Goal: Communication & Community: Ask a question

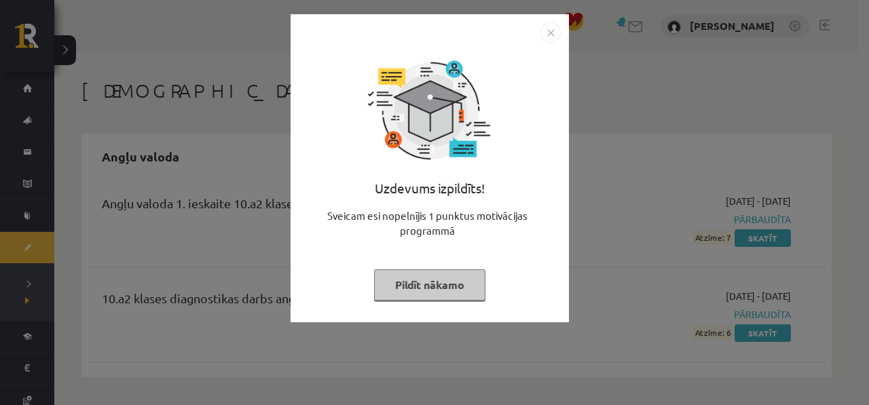
click at [622, 18] on div "Uzdevums izpildīts! Sveicam esi nopelnījis 1 punktus motivācijas programmā Pild…" at bounding box center [434, 202] width 869 height 405
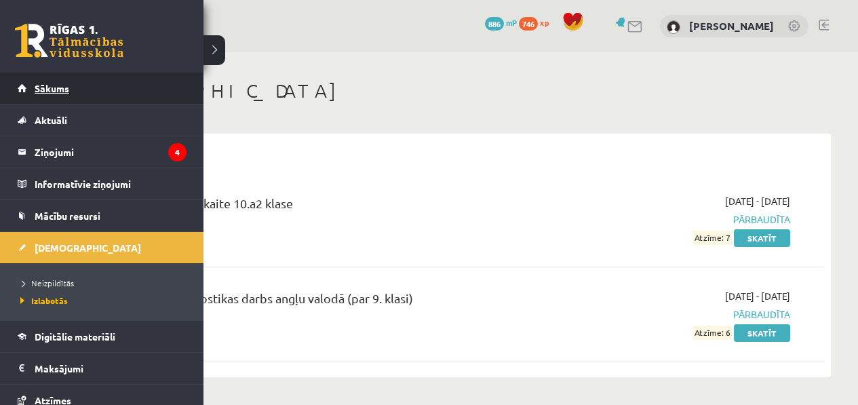
click at [18, 73] on link "Sākums" at bounding box center [102, 88] width 169 height 31
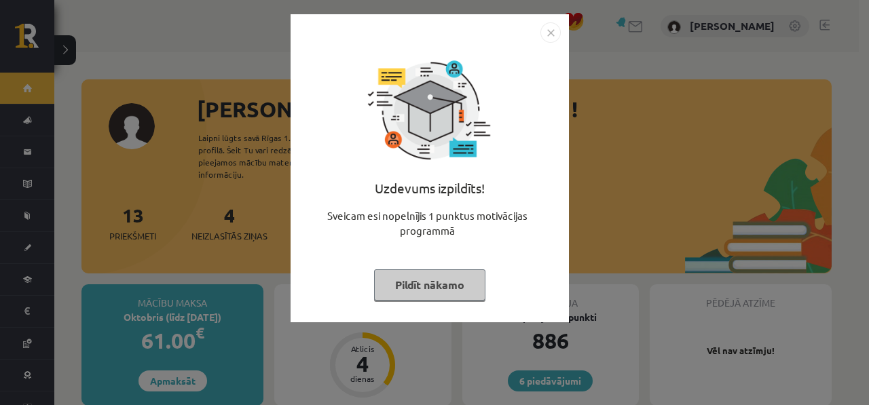
click at [729, 189] on div "Uzdevums izpildīts! Sveicam esi nopelnījis 1 punktus motivācijas programmā Pild…" at bounding box center [434, 202] width 869 height 405
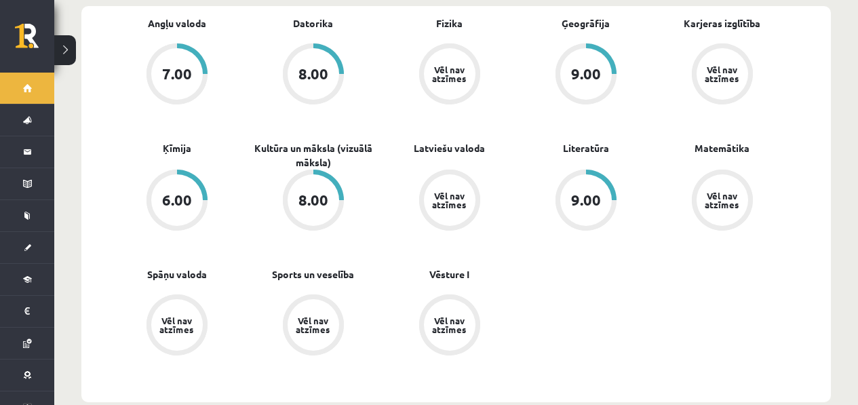
scroll to position [444, 0]
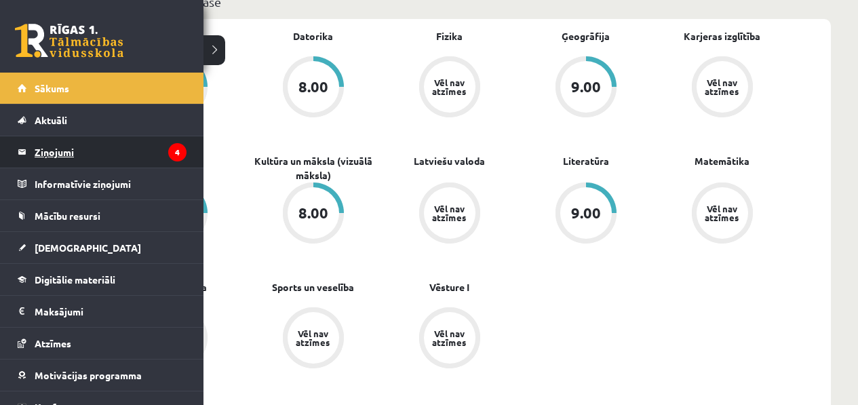
click at [104, 148] on legend "Ziņojumi 4" at bounding box center [111, 151] width 152 height 31
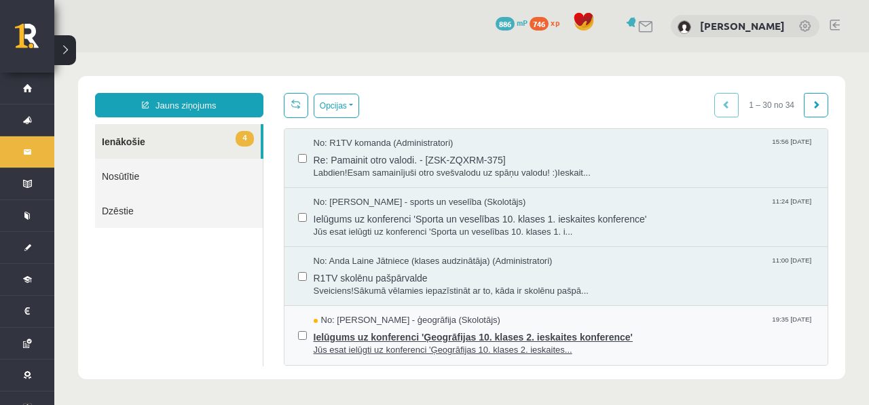
click at [491, 339] on span "Ielūgums uz konferenci 'Ģeogrāfijas 10. klases 2. ieskaites konference'" at bounding box center [563, 335] width 501 height 17
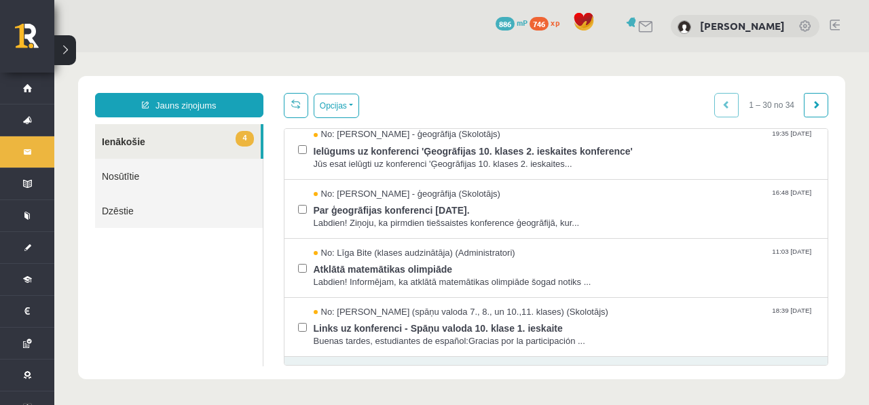
scroll to position [223, 0]
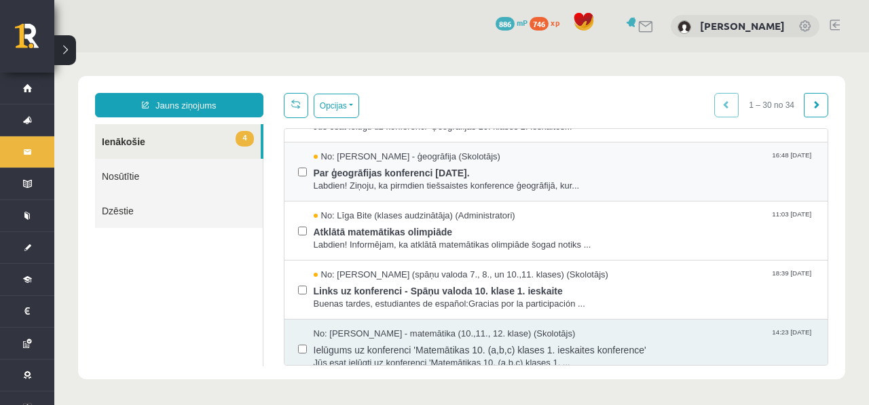
click at [453, 193] on div "No: [PERSON_NAME] - ģeogrāfija (Skolotājs) 16:48 [DATE] Par ģeogrāfijas konfere…" at bounding box center [555, 171] width 543 height 59
click at [449, 184] on span "Labdien! Ziņoju, ka pirmdien tiešsaistes konference ģeogrāfijā, kur..." at bounding box center [563, 186] width 501 height 13
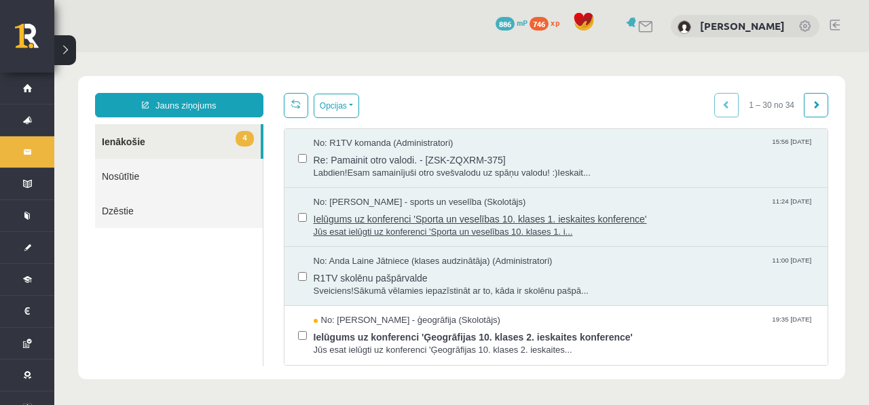
click at [457, 226] on span "Jūs esat ielūgti uz konferenci 'Sporta un veselības 10. klases 1. i..." at bounding box center [563, 232] width 501 height 13
